Goal: Book appointment/travel/reservation

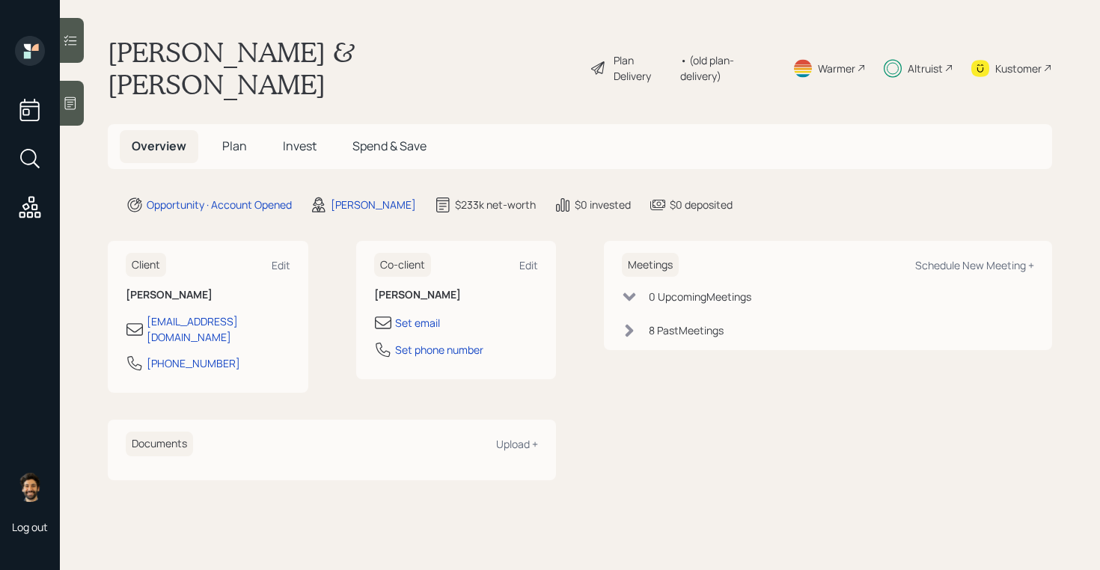
click at [297, 138] on span "Invest" at bounding box center [300, 146] width 34 height 16
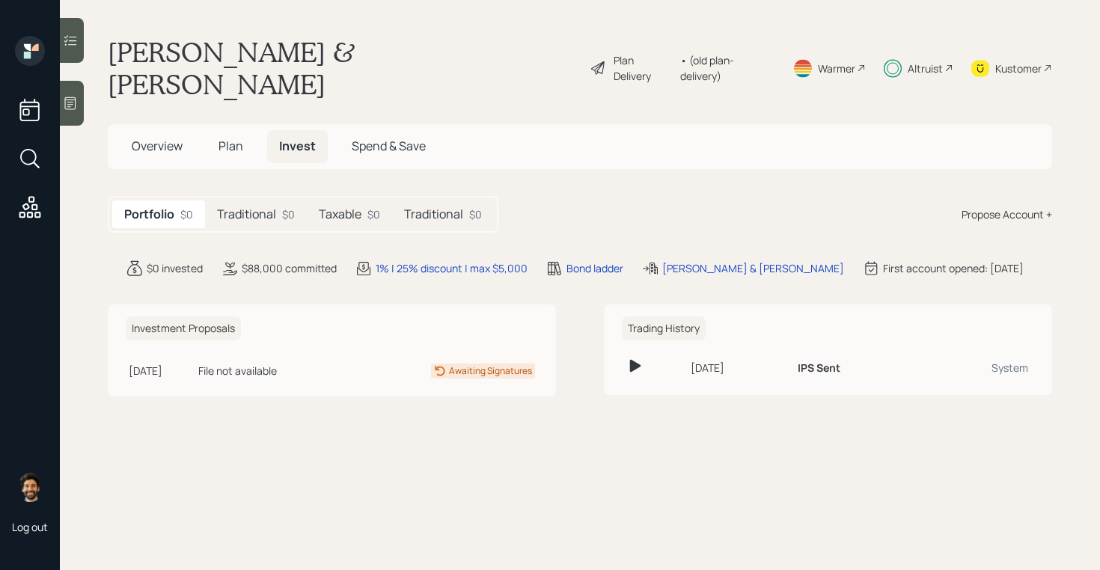
click at [251, 207] on h5 "Traditional" at bounding box center [246, 214] width 59 height 14
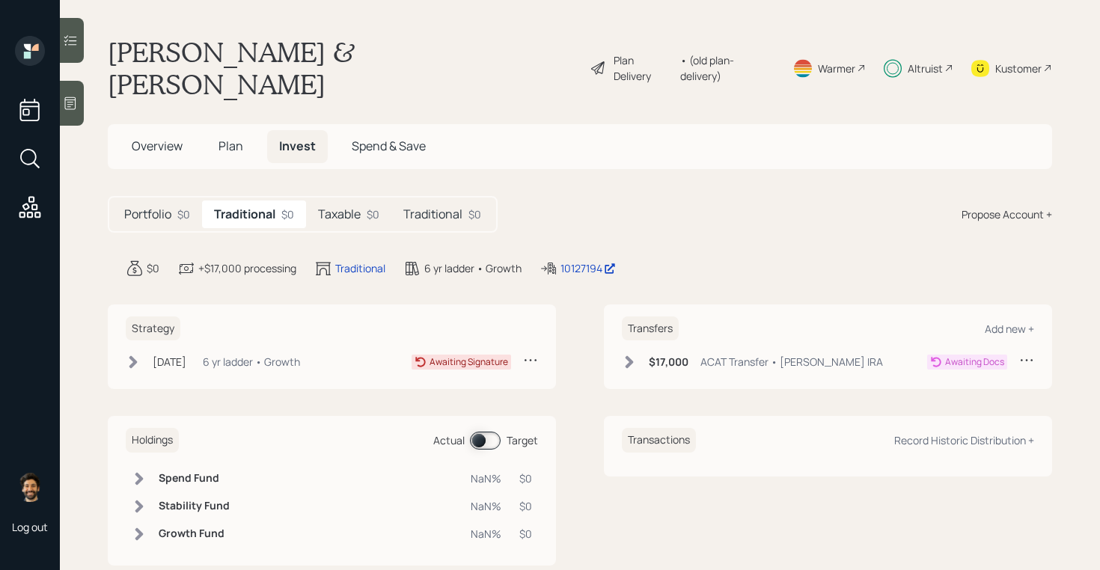
click at [331, 207] on h5 "Taxable" at bounding box center [339, 214] width 43 height 14
click at [455, 207] on h5 "Traditional" at bounding box center [432, 214] width 59 height 14
click at [294, 201] on div "Traditional $0" at bounding box center [253, 215] width 102 height 28
click at [348, 207] on h5 "Taxable" at bounding box center [339, 214] width 43 height 14
click at [162, 207] on h5 "Portfolio" at bounding box center [147, 214] width 47 height 14
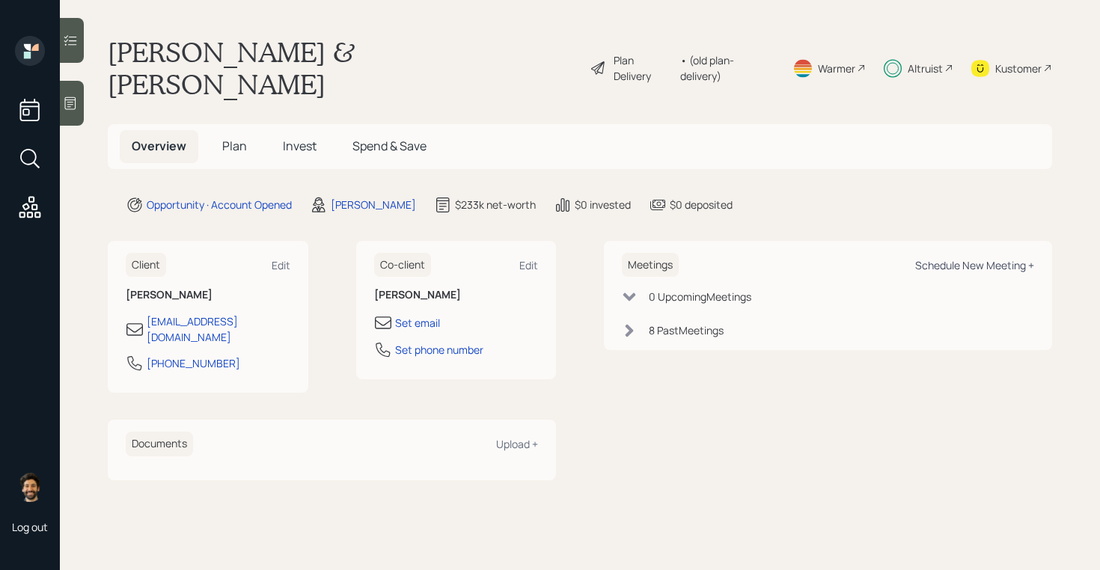
click at [972, 258] on div "Schedule New Meeting +" at bounding box center [974, 265] width 119 height 14
select select "f14b762f-c7c2-4b89-9227-8fa891345eea"
